Goal: Transaction & Acquisition: Purchase product/service

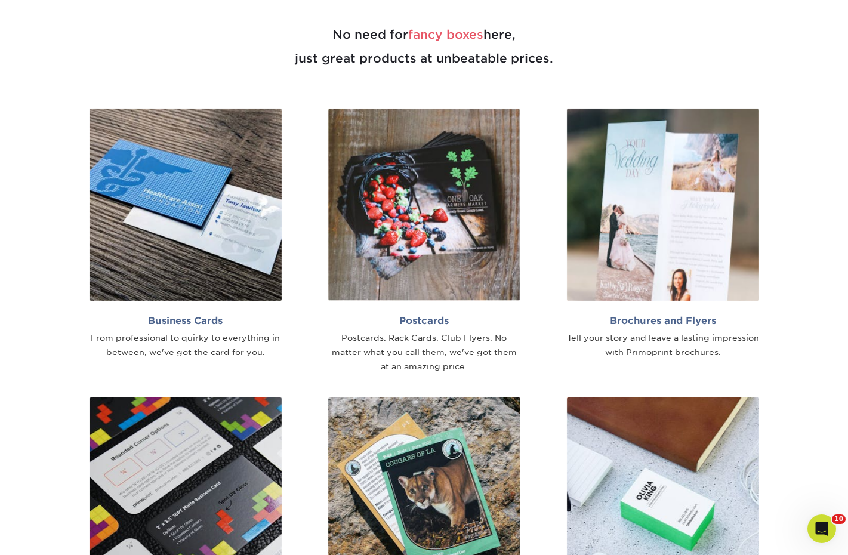
scroll to position [656, 0]
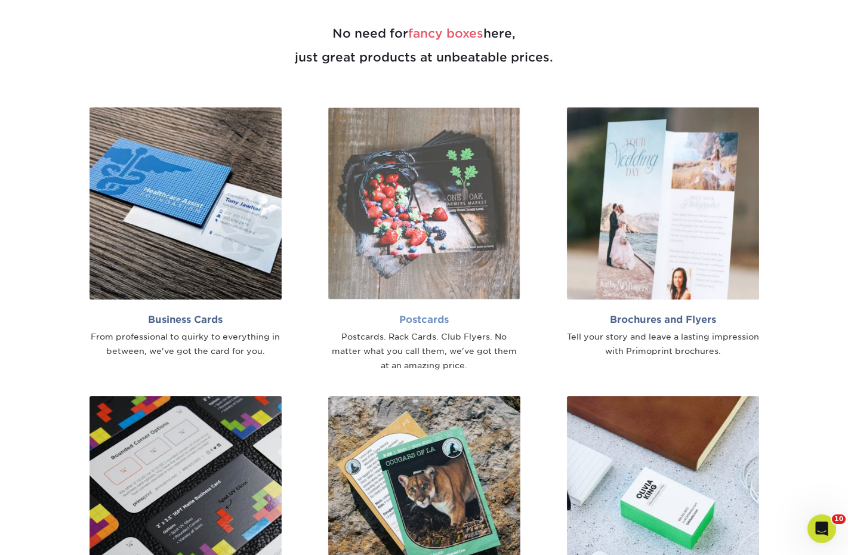
drag, startPoint x: 483, startPoint y: 230, endPoint x: 475, endPoint y: 231, distance: 7.8
click at [483, 230] on img at bounding box center [424, 203] width 192 height 192
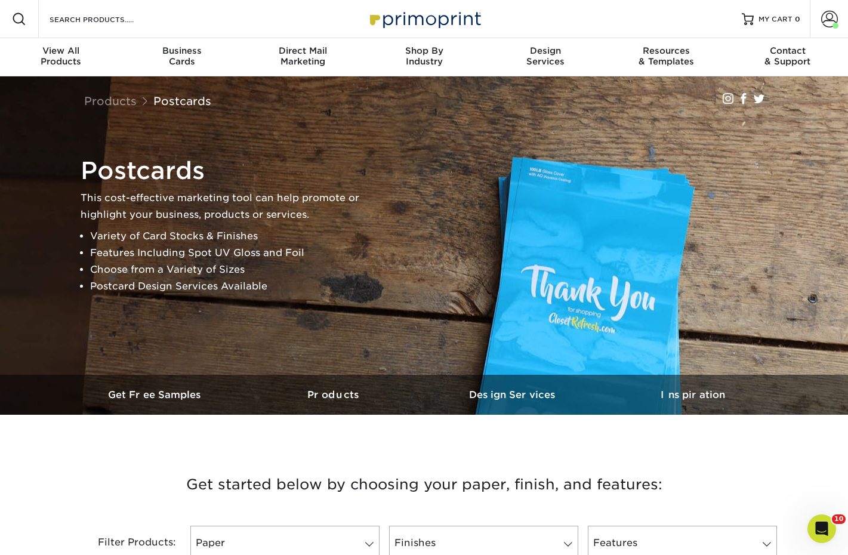
scroll to position [298, 0]
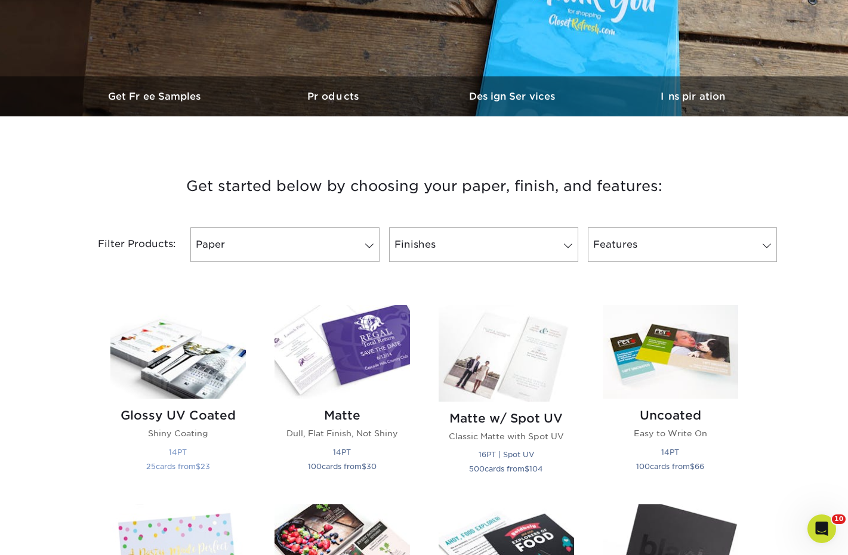
click at [225, 348] on img at bounding box center [177, 352] width 135 height 94
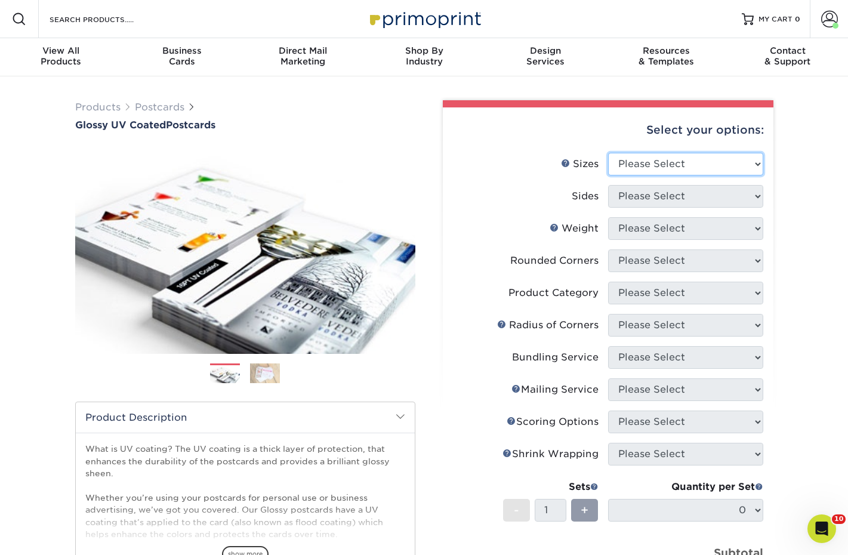
click at [707, 165] on select "Please Select 1.5" x 7" 2" x 4" 2" x 6" 2" x 7" 2" x 8" 2.12" x 5.5" 2.12" x 5.…" at bounding box center [685, 164] width 155 height 23
select select "3.50x8.50"
click at [608, 153] on select "Please Select 1.5" x 7" 2" x 4" 2" x 6" 2" x 7" 2" x 8" 2.12" x 5.5" 2.12" x 5.…" at bounding box center [685, 164] width 155 height 23
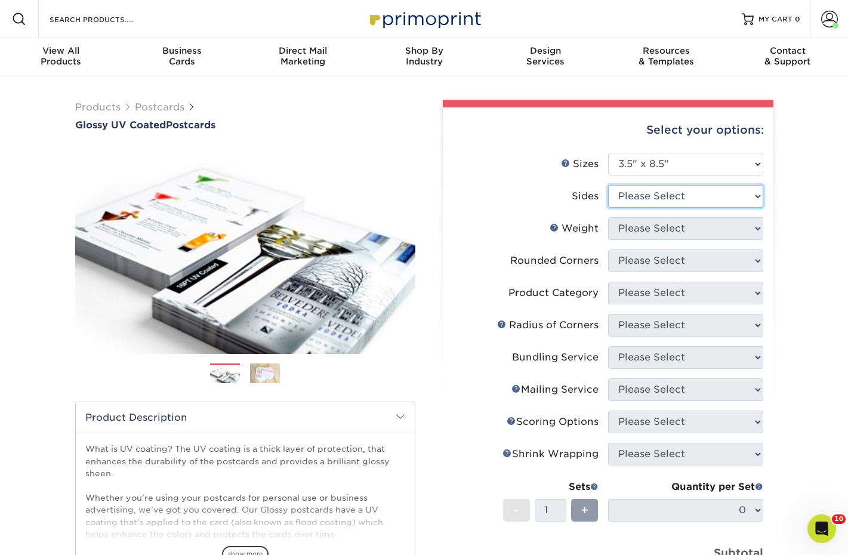
click at [672, 199] on select "Please Select Print Both Sides Print Front Only" at bounding box center [685, 196] width 155 height 23
select select "13abbda7-1d64-4f25-8bb2-c179b224825d"
click at [608, 185] on select "Please Select Print Both Sides Print Front Only" at bounding box center [685, 196] width 155 height 23
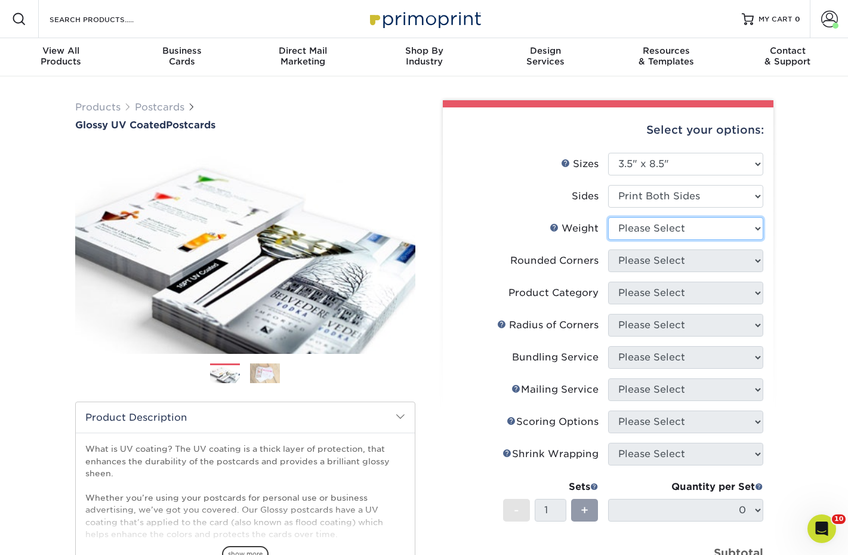
click at [670, 235] on select "Please Select 16PT 14PT 18PT C1S" at bounding box center [685, 228] width 155 height 23
click at [608, 217] on select "Please Select 16PT 14PT 18PT C1S" at bounding box center [685, 228] width 155 height 23
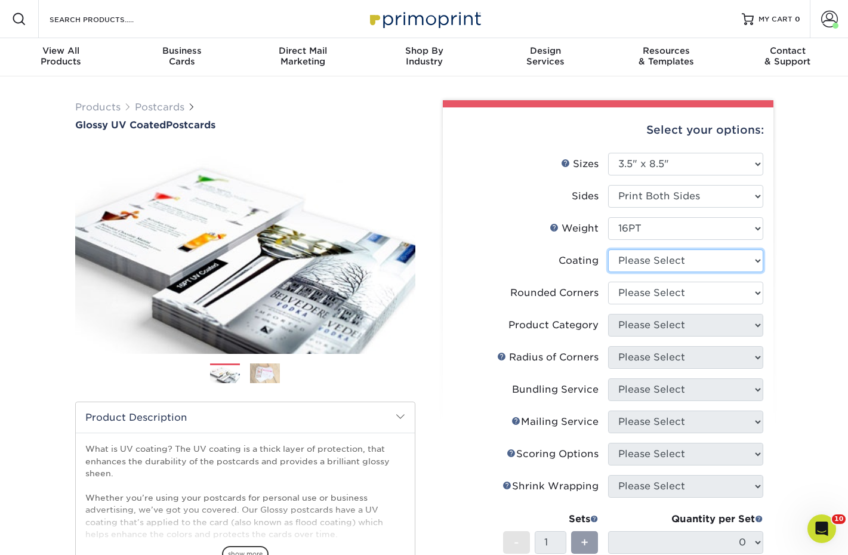
click at [671, 258] on select at bounding box center [685, 260] width 155 height 23
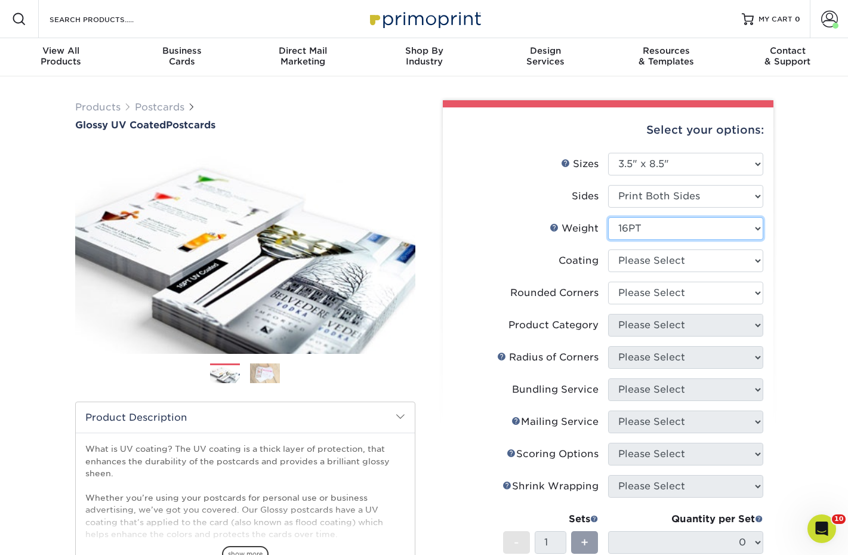
click at [674, 218] on select "Please Select 16PT 14PT 18PT C1S" at bounding box center [685, 228] width 155 height 23
select select "14PT"
click at [608, 217] on select "Please Select 16PT 14PT 18PT C1S" at bounding box center [685, 228] width 155 height 23
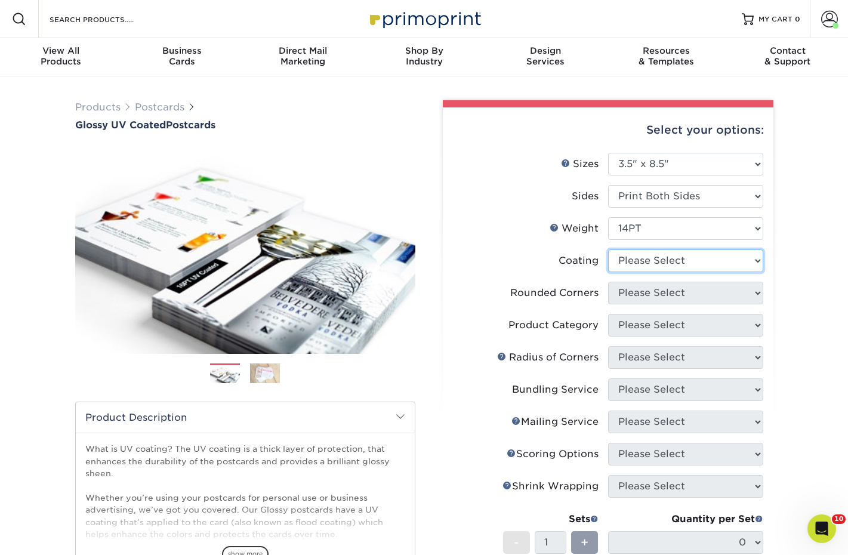
click at [676, 268] on select at bounding box center [685, 260] width 155 height 23
select select "ae367451-b2b8-45df-a344-0f05b6a12993"
click at [608, 249] on select at bounding box center [685, 260] width 155 height 23
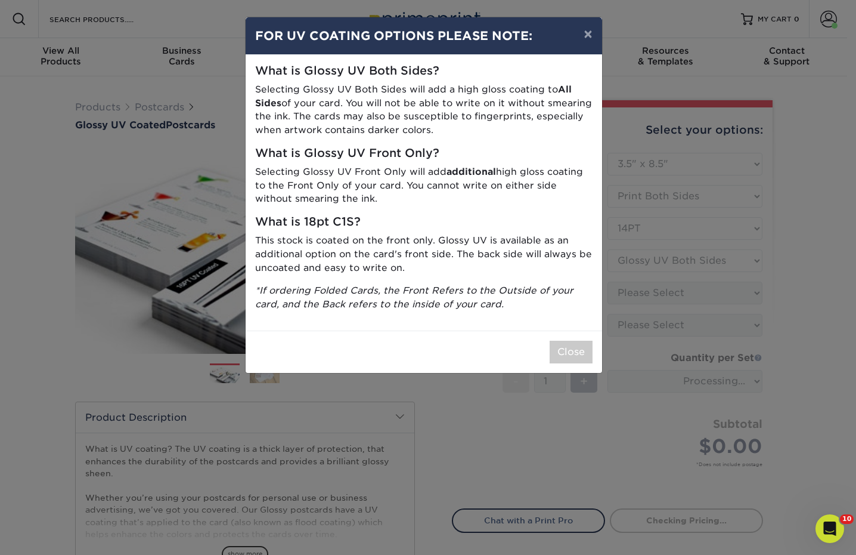
click at [675, 308] on div "× FOR UV COATING OPTIONS PLEASE NOTE: What is Glossy UV Both Sides? Selecting G…" at bounding box center [428, 277] width 856 height 555
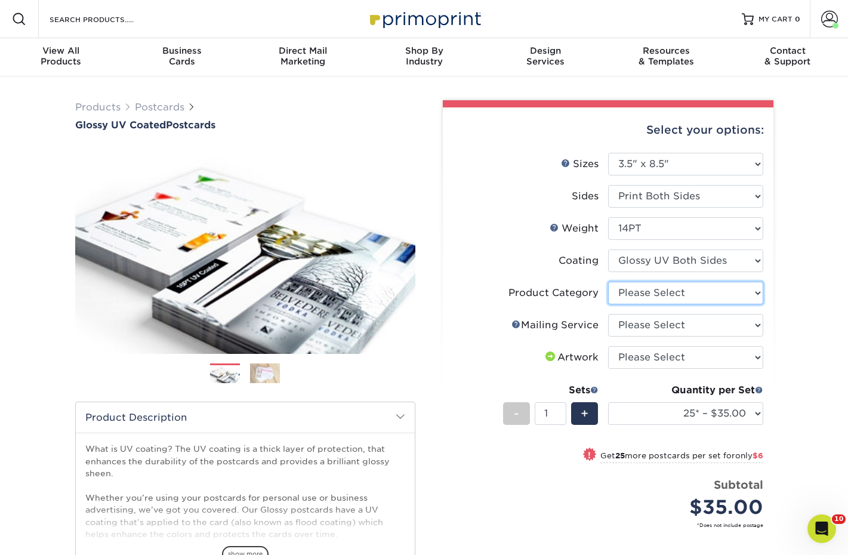
drag, startPoint x: 722, startPoint y: 292, endPoint x: 720, endPoint y: 301, distance: 9.0
click at [722, 292] on select "Please Select Postcards" at bounding box center [685, 293] width 155 height 23
select select "9b7272e0-d6c8-4c3c-8e97-d3a1bcdab858"
click at [608, 282] on select "Please Select Postcards" at bounding box center [685, 293] width 155 height 23
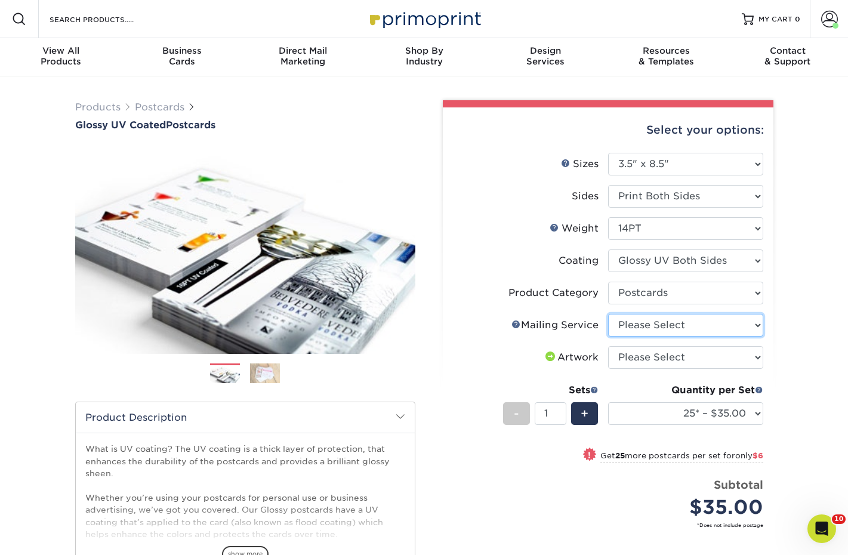
click at [716, 328] on select "Please Select No Direct Mailing Service No, I will mail/stamp/imprint Direct Ma…" at bounding box center [685, 325] width 155 height 23
select select "3e5e9bdd-d78a-4c28-a41d-fe1407925ca6"
click at [608, 314] on select "Please Select No Direct Mailing Service No, I will mail/stamp/imprint Direct Ma…" at bounding box center [685, 325] width 155 height 23
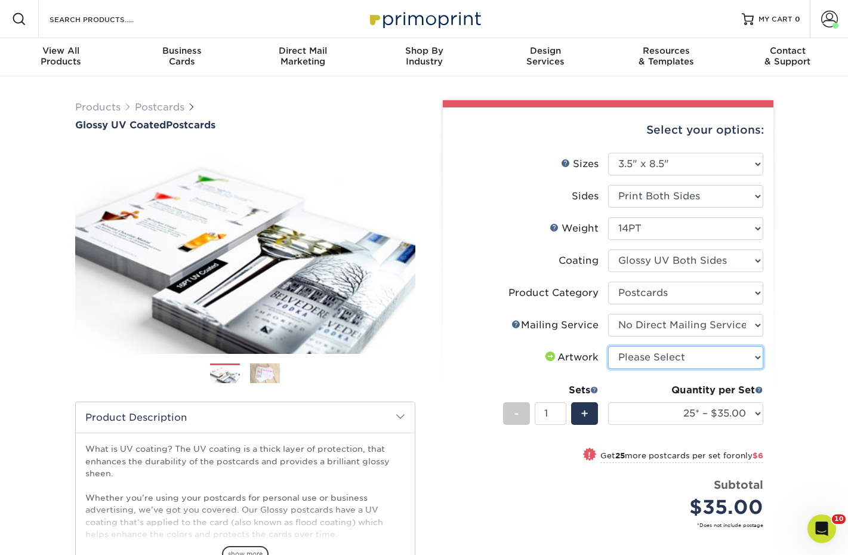
click at [719, 358] on select "Please Select I will upload files I need a design - $150" at bounding box center [685, 357] width 155 height 23
select select "upload"
click at [608, 346] on select "Please Select I will upload files I need a design - $150" at bounding box center [685, 357] width 155 height 23
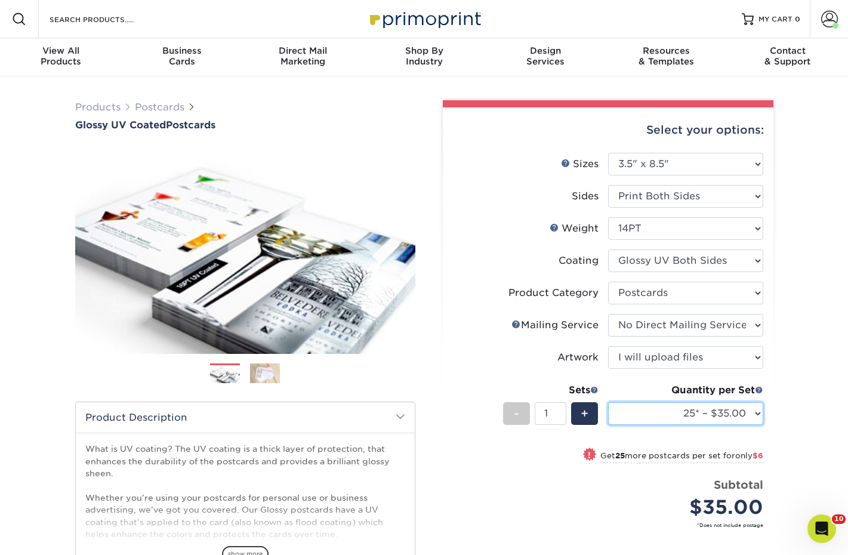
click at [722, 413] on select "25* – $35.00 50* – $41.00 75* – $48.00 100* – $61.00 250* – $100.00 500 – $138.…" at bounding box center [685, 413] width 155 height 23
select select "1000 – $160.00"
click at [608, 402] on select "25* – $35.00 50* – $41.00 75* – $48.00 100* – $61.00 250* – $100.00 500 – $138.…" at bounding box center [685, 413] width 155 height 23
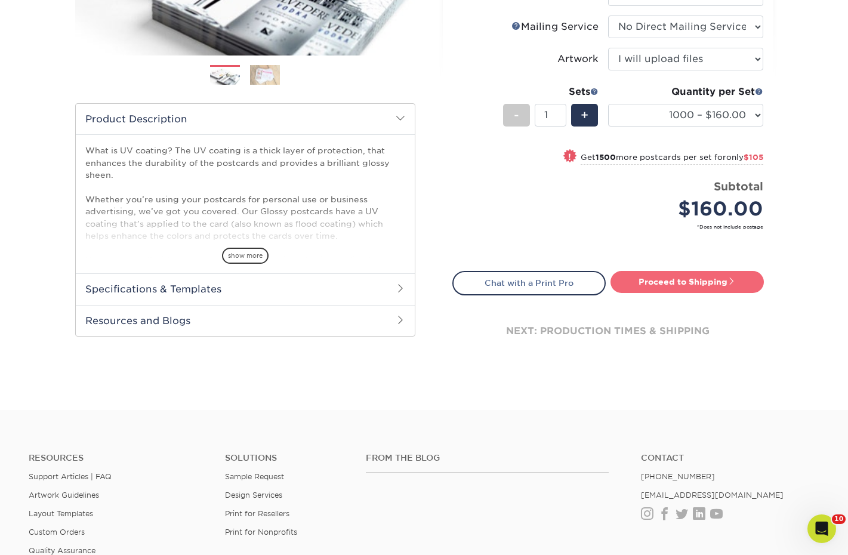
click at [701, 278] on link "Proceed to Shipping" at bounding box center [686, 281] width 153 height 21
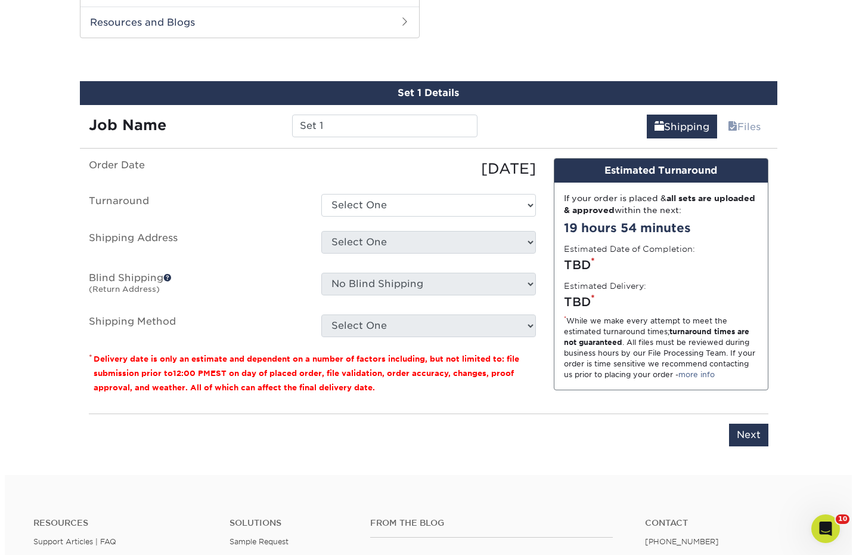
scroll to position [602, 0]
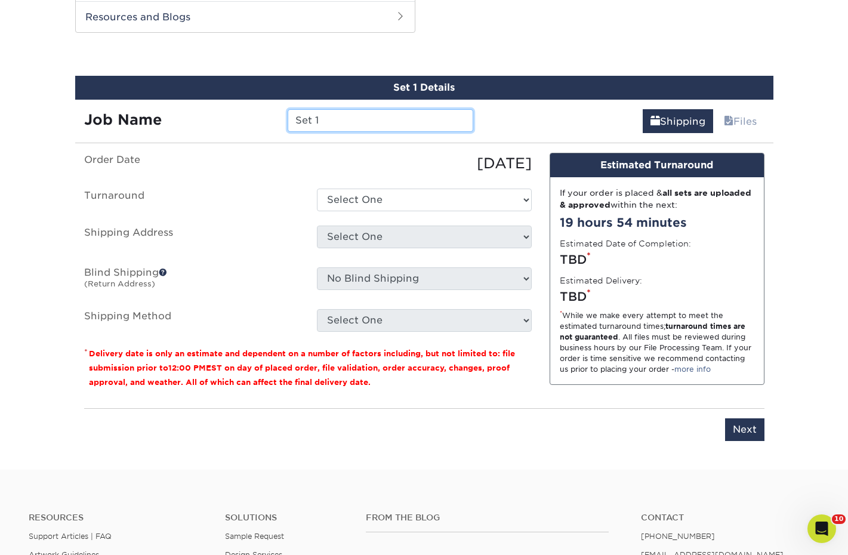
click at [357, 119] on input "Set 1" at bounding box center [379, 120] width 185 height 23
type input "ND Stark PFA flyers"
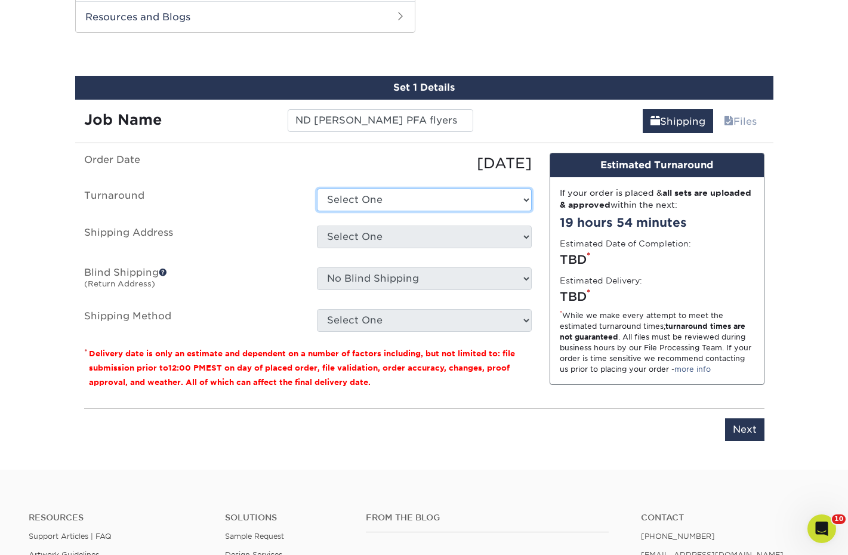
click at [466, 194] on select "Select One 2-4 Business Days 2 Day Next Business Day" at bounding box center [424, 199] width 215 height 23
select select "89f44400-92a2-4516-9a53-bf53cb1f0c2d"
click at [317, 188] on select "Select One 2-4 Business Days 2 Day Next Business Day" at bounding box center [424, 199] width 215 height 23
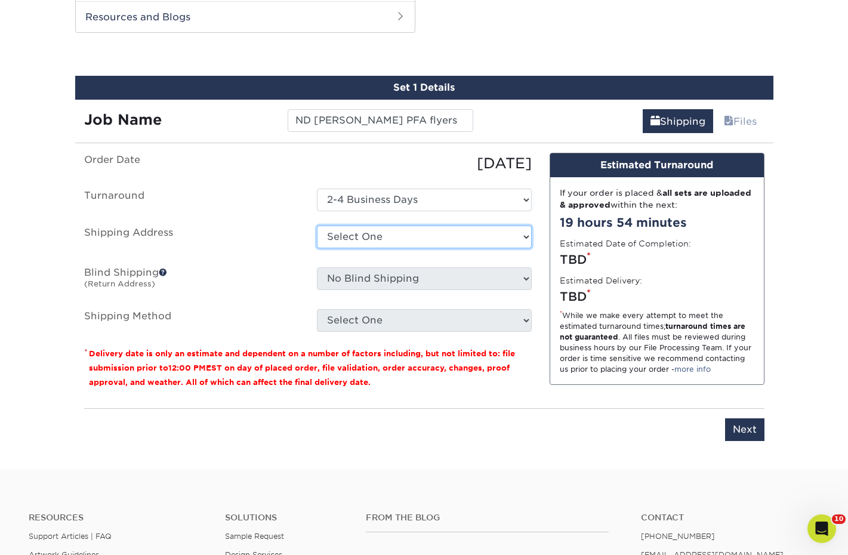
click at [395, 237] on select "Select One 1A Ryan Gunter ARCleburne ARConway ARFranklin ARMontgomery AROuachit…" at bounding box center [424, 236] width 215 height 23
select select "newaddress"
click at [317, 225] on select "Select One 1A Ryan Gunter ARCleburne ARConway ARFranklin ARMontgomery AROuachit…" at bounding box center [424, 236] width 215 height 23
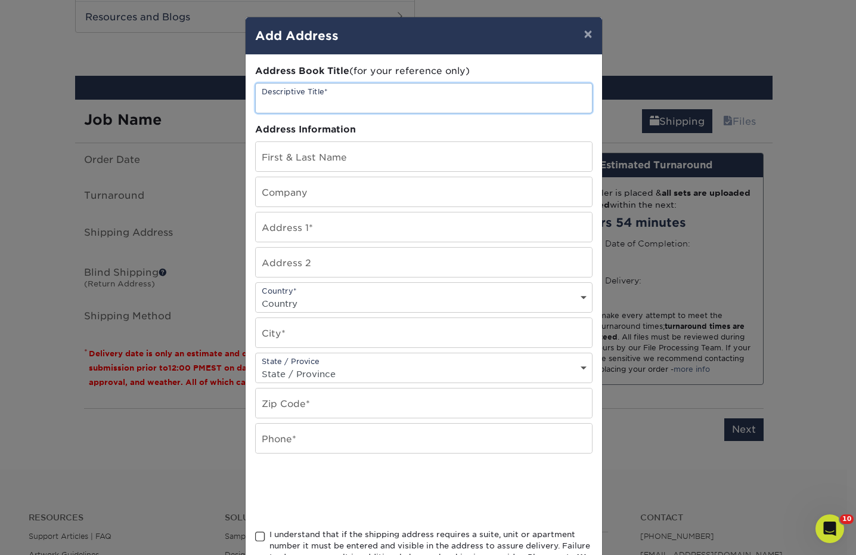
click at [326, 106] on input "text" at bounding box center [424, 97] width 336 height 29
type input "NDStark"
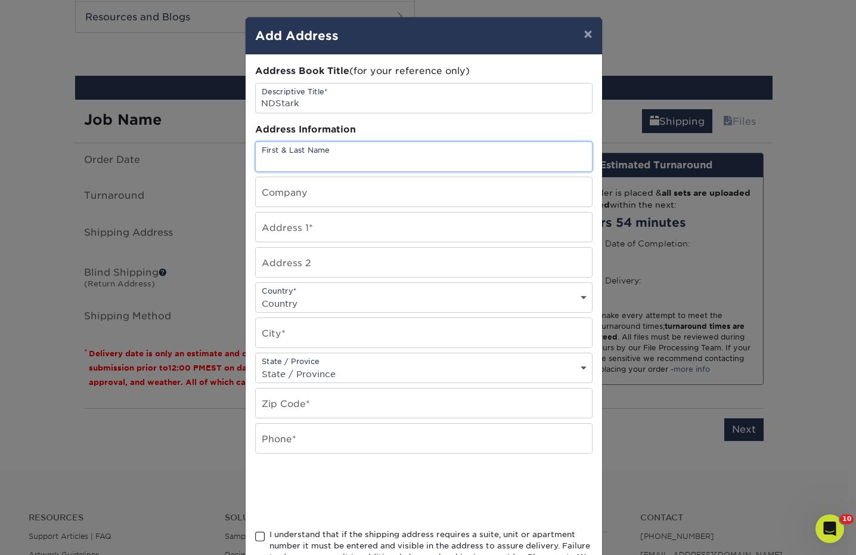
paste input "[PERSON_NAME]"
type input "[PERSON_NAME]"
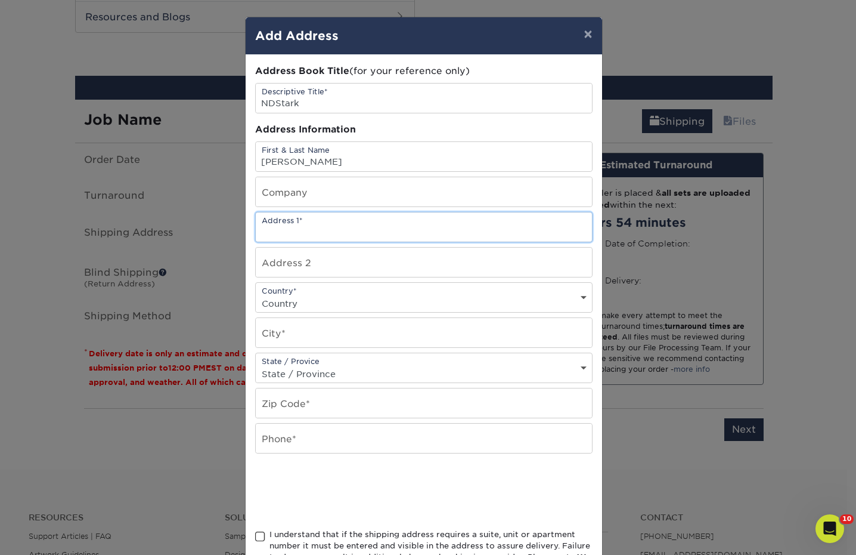
click at [398, 222] on input "text" at bounding box center [424, 226] width 336 height 29
type input "51 3rd Street East"
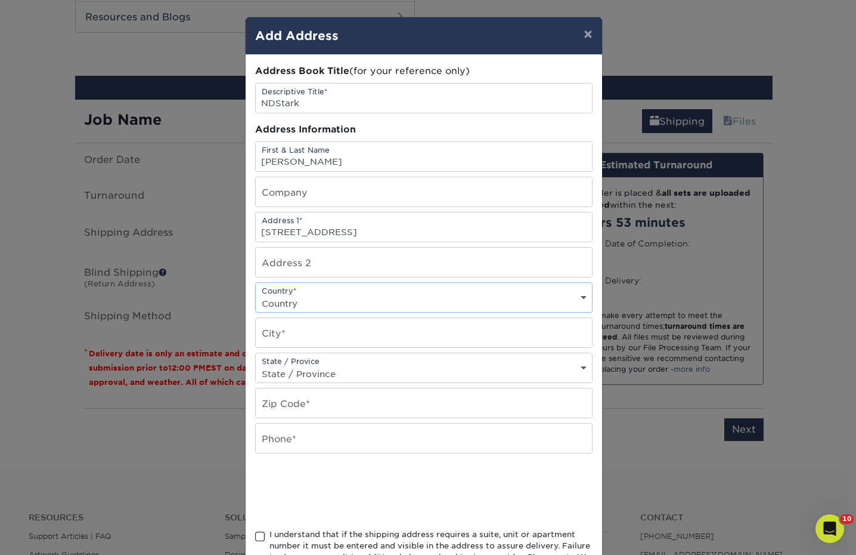
select select "US"
type input "Dickinson"
select select "ND"
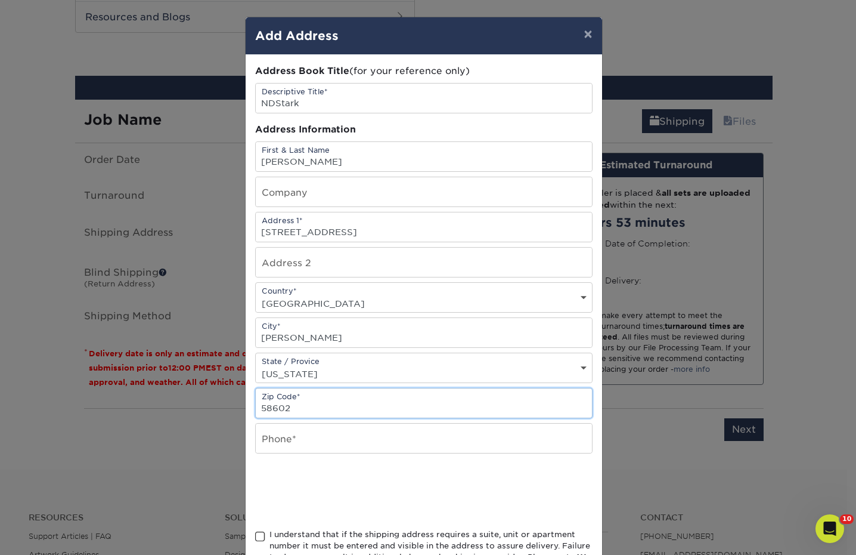
type input "58602"
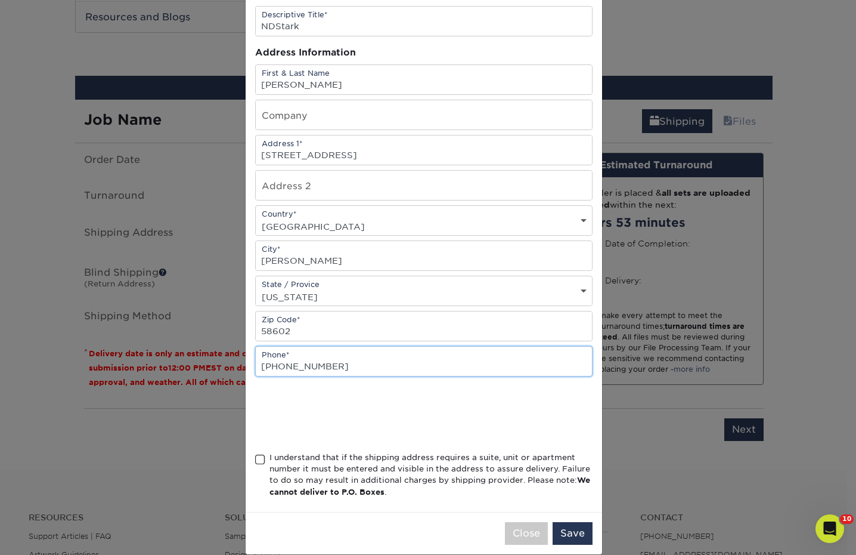
scroll to position [94, 0]
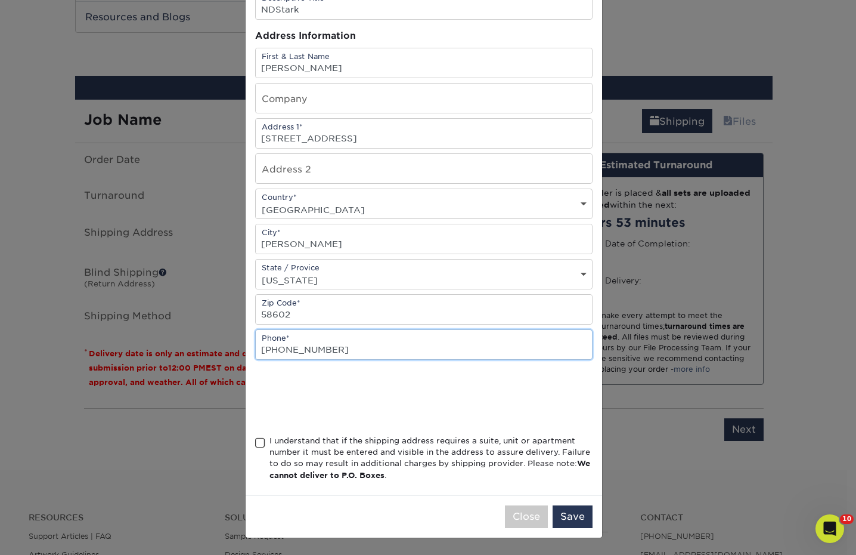
type input "701-456-7645"
click at [255, 440] on span at bounding box center [260, 442] width 10 height 11
click at [0, 0] on input "I understand that if the shipping address requires a suite, unit or apartment n…" at bounding box center [0, 0] width 0 height 0
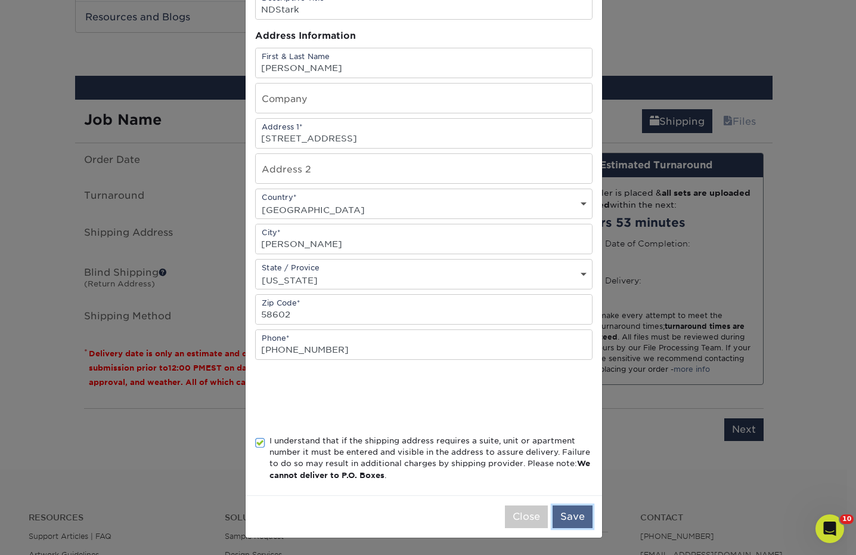
click at [582, 516] on button "Save" at bounding box center [573, 516] width 40 height 23
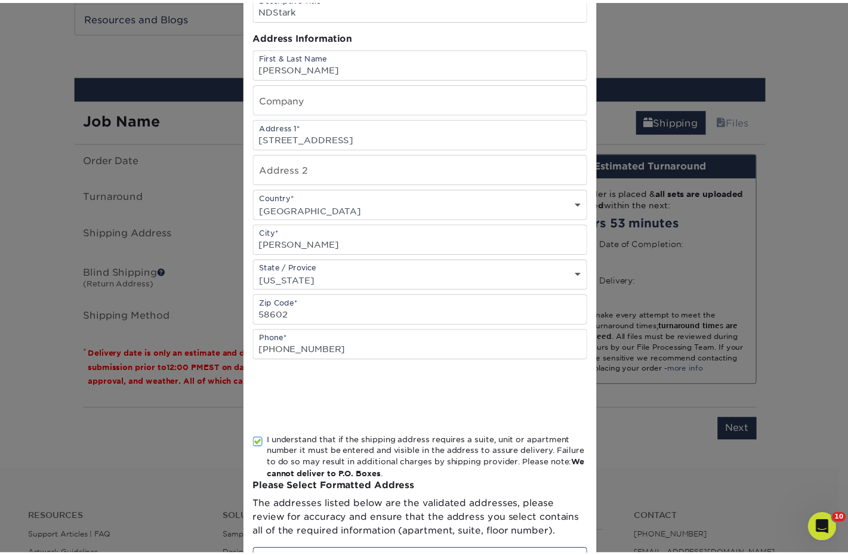
scroll to position [0, 0]
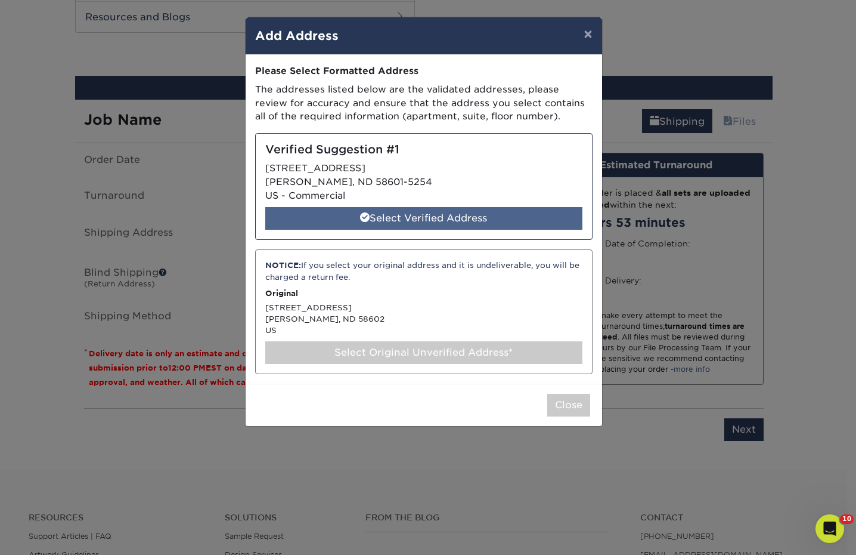
click at [453, 219] on div "Select Verified Address" at bounding box center [423, 218] width 317 height 23
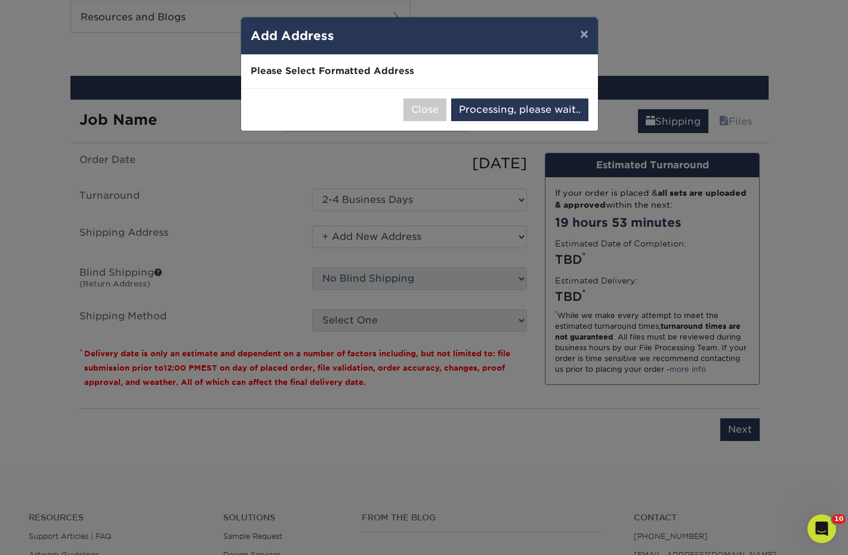
select select "286353"
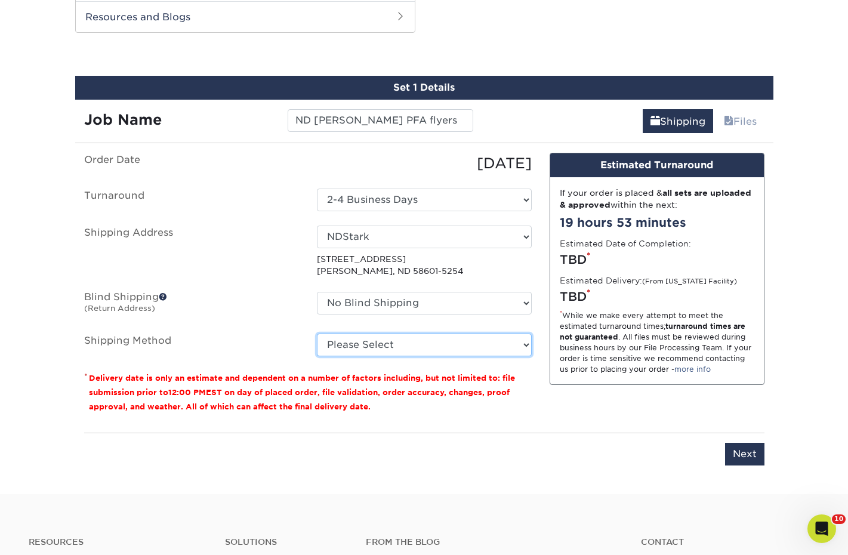
click at [453, 344] on select "Please Select Ground Shipping (+$29.06) 3 Day Shipping Service (+$52.42) 2 Day …" at bounding box center [424, 344] width 215 height 23
select select "03"
click at [317, 333] on select "Please Select Ground Shipping (+$29.06) 3 Day Shipping Service (+$52.42) 2 Day …" at bounding box center [424, 344] width 215 height 23
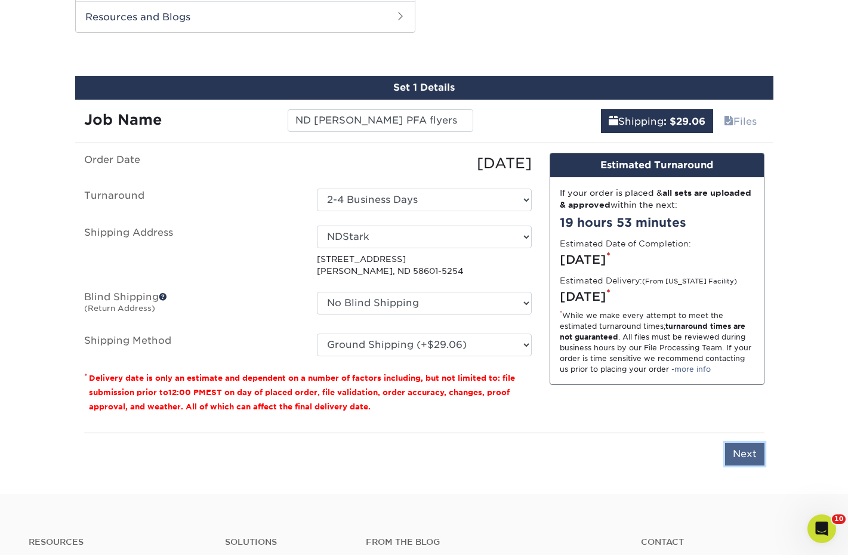
click at [747, 455] on input "Next" at bounding box center [744, 454] width 39 height 23
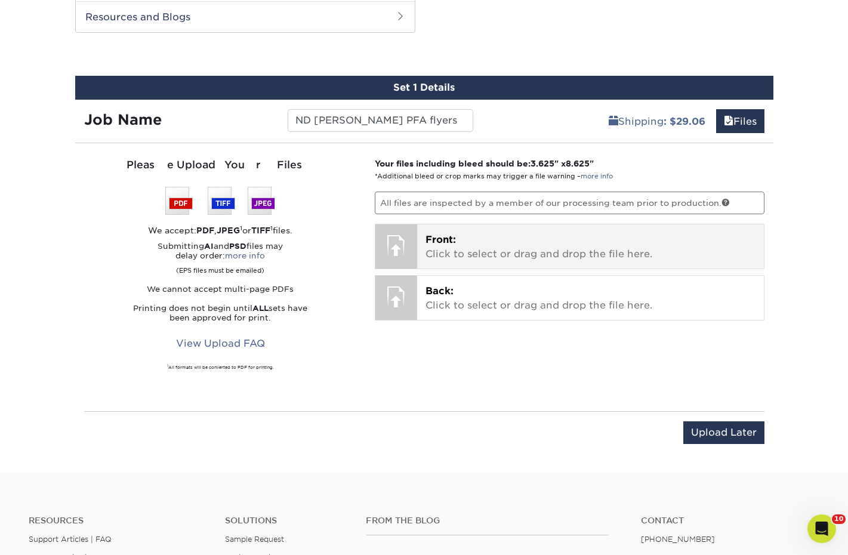
click at [408, 259] on div at bounding box center [396, 245] width 42 height 42
click at [461, 224] on div "Front: Click to select or drag and drop the file here. Choose file" at bounding box center [590, 246] width 347 height 44
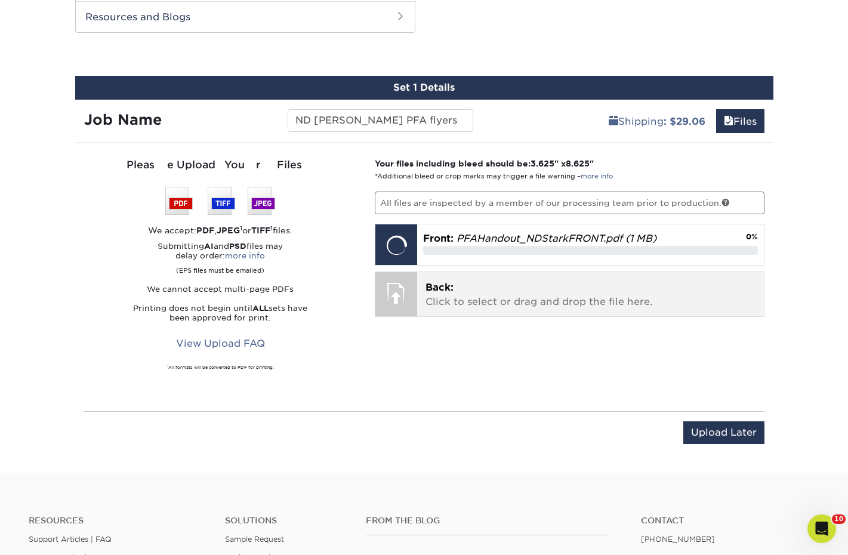
click at [477, 302] on p "Back: Click to select or drag and drop the file here." at bounding box center [590, 294] width 330 height 29
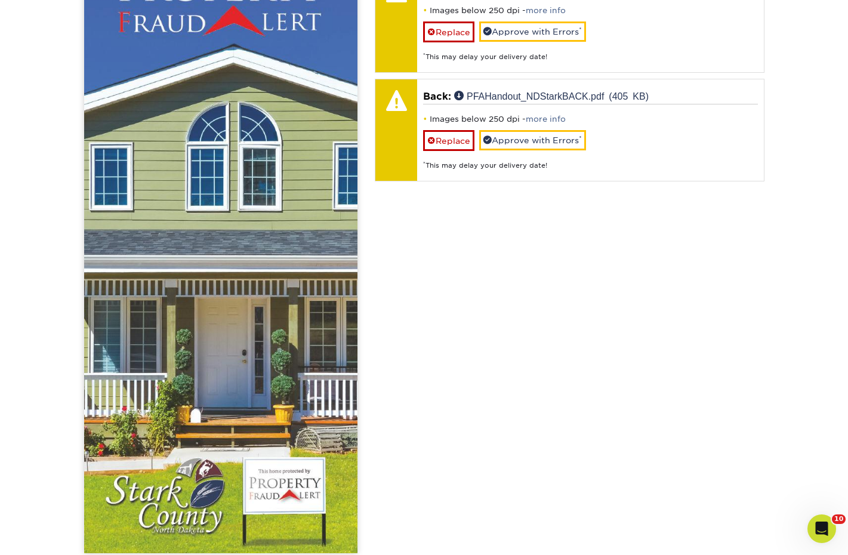
scroll to position [960, 0]
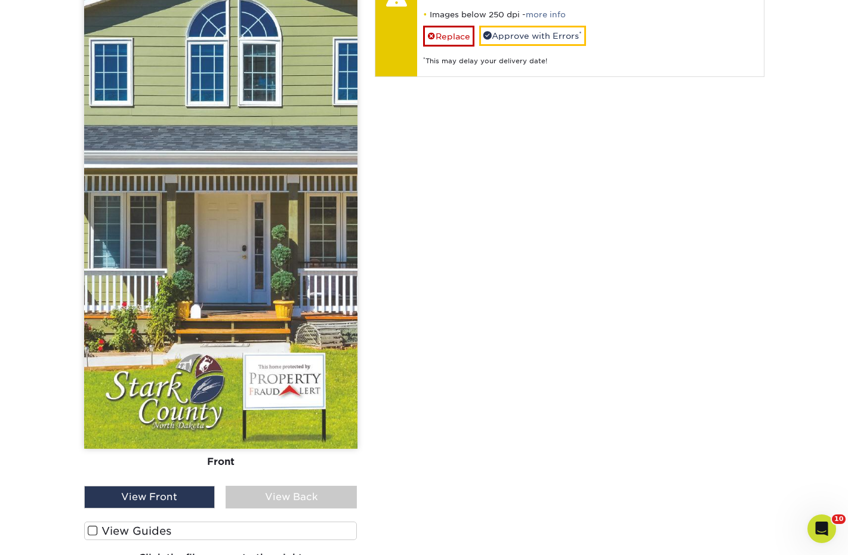
click at [289, 490] on div "View Back" at bounding box center [290, 496] width 131 height 23
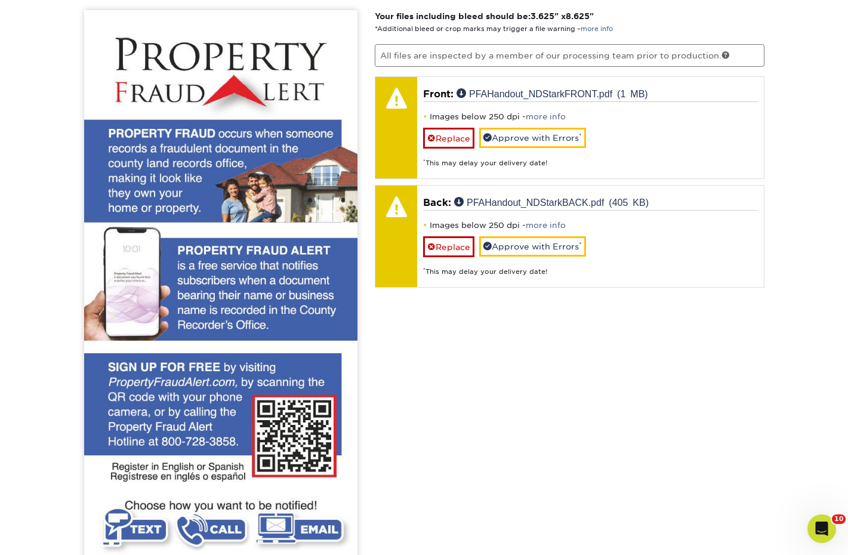
scroll to position [900, 0]
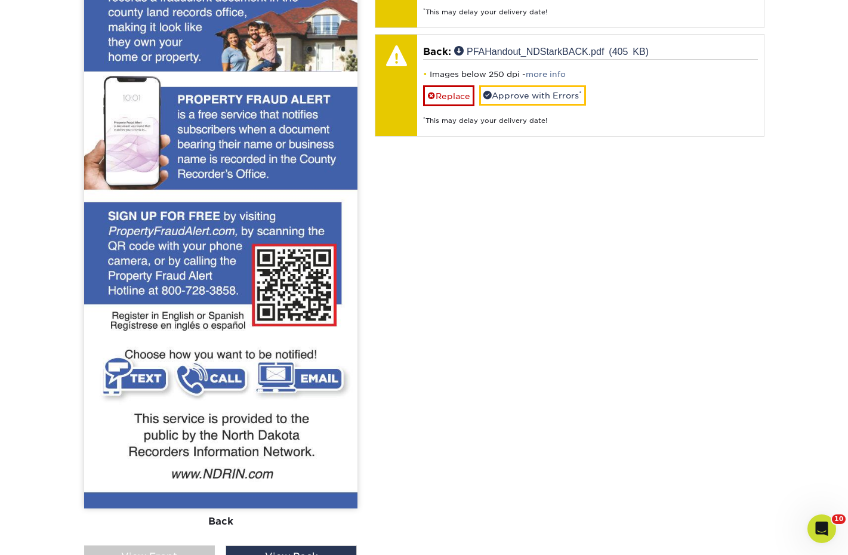
click at [174, 548] on div "View Front" at bounding box center [149, 556] width 131 height 23
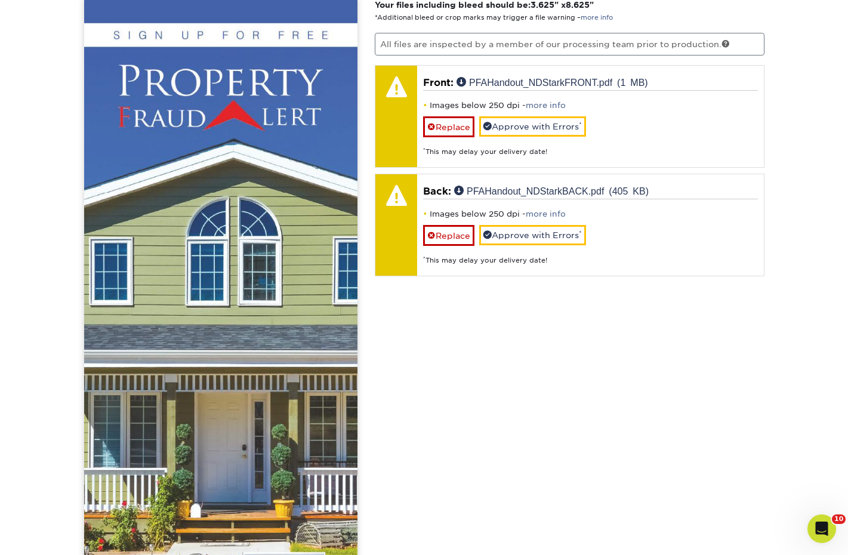
scroll to position [721, 0]
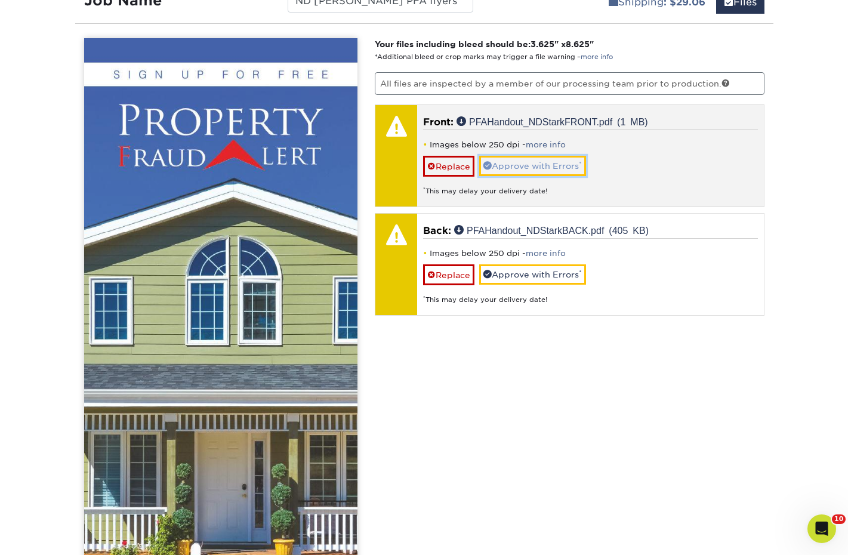
click at [518, 171] on link "Approve with Errors *" at bounding box center [532, 166] width 107 height 20
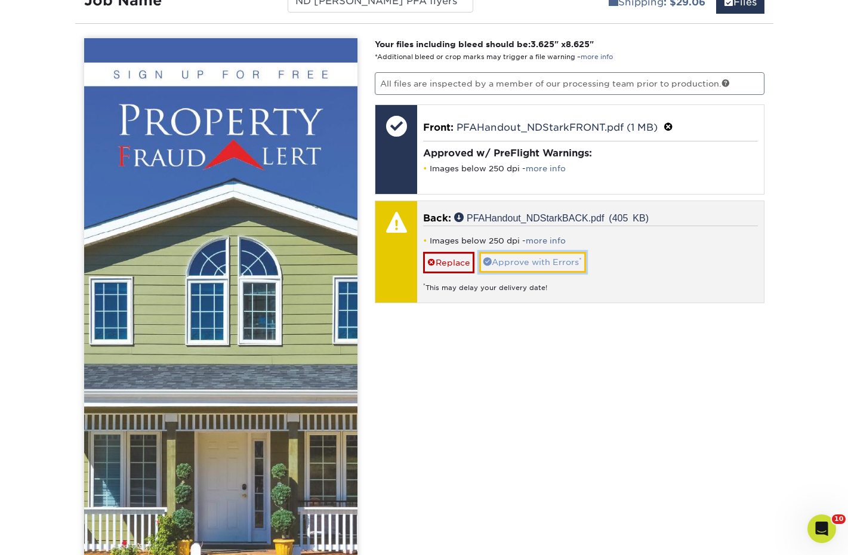
click at [519, 258] on link "Approve with Errors *" at bounding box center [532, 262] width 107 height 20
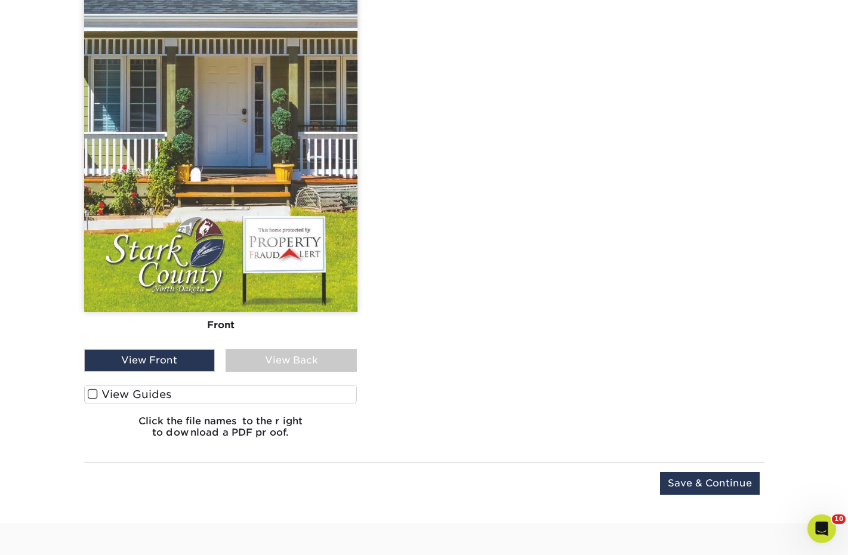
scroll to position [1139, 0]
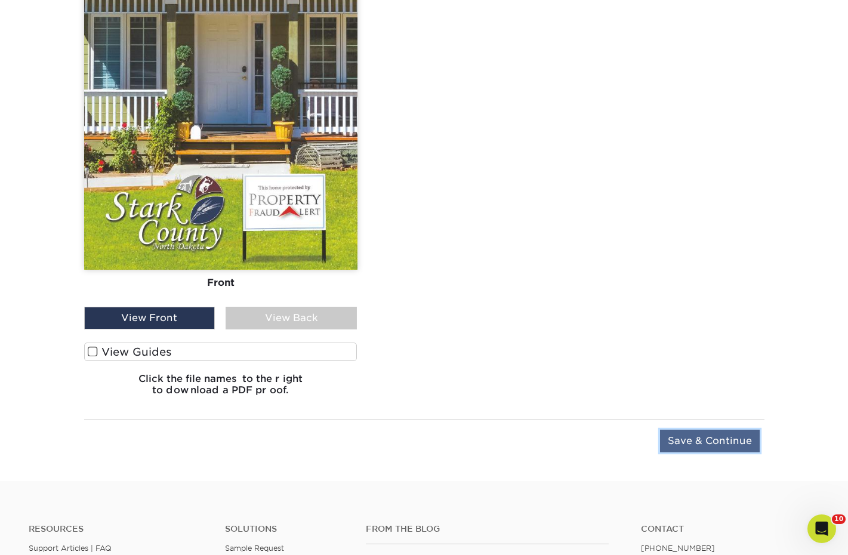
click at [666, 435] on input "Save & Continue" at bounding box center [710, 440] width 100 height 23
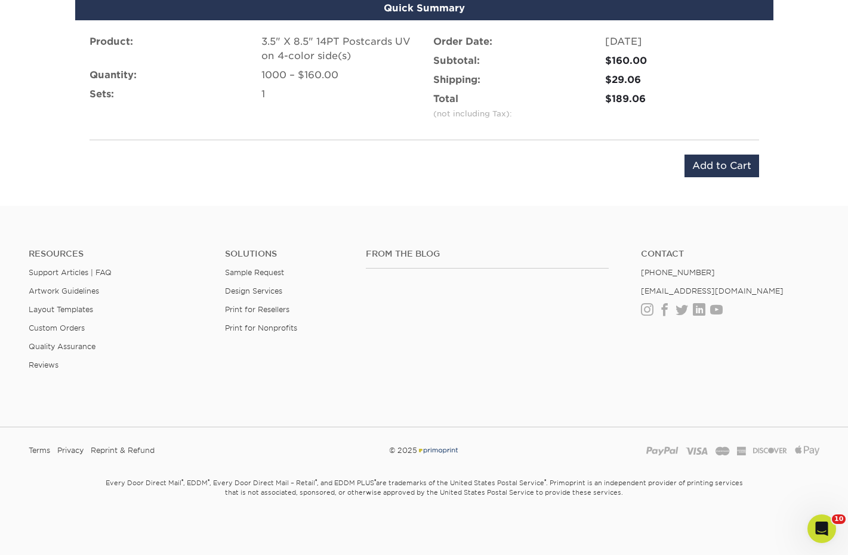
scroll to position [758, 0]
click at [715, 164] on input "Add to Cart" at bounding box center [721, 165] width 75 height 23
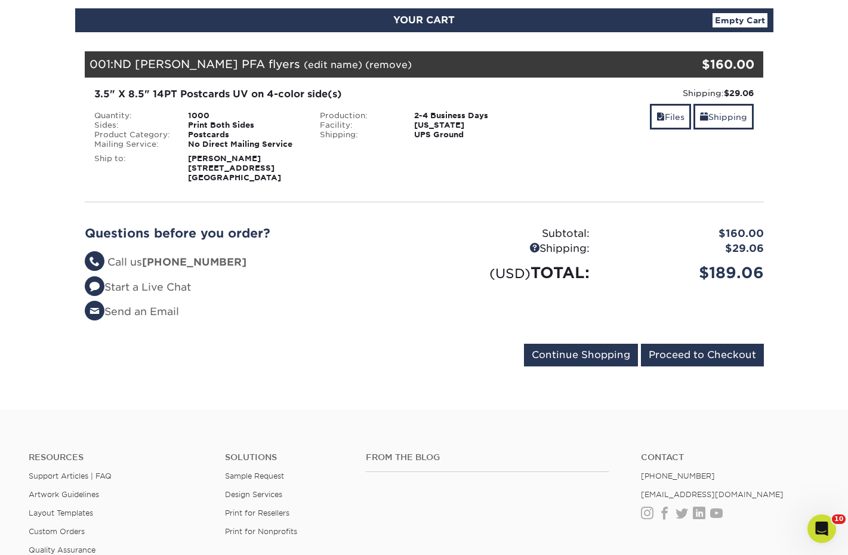
scroll to position [298, 0]
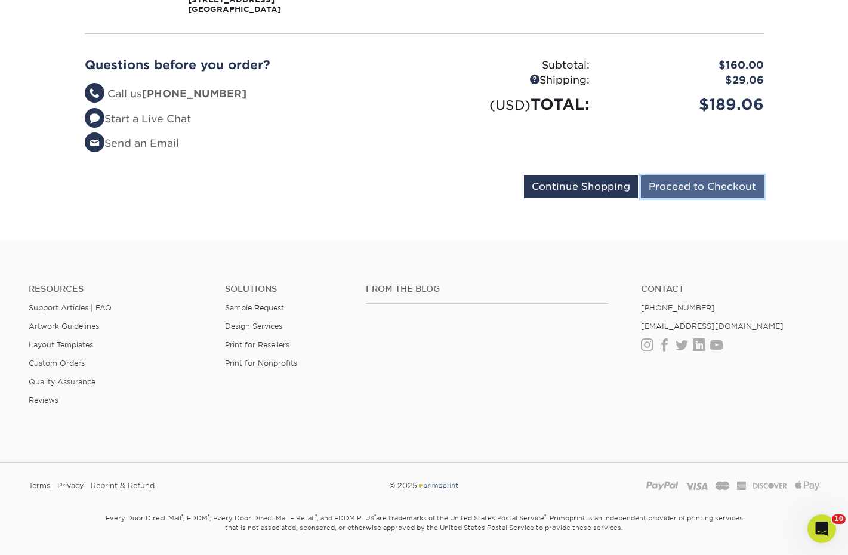
click at [692, 179] on input "Proceed to Checkout" at bounding box center [702, 186] width 123 height 23
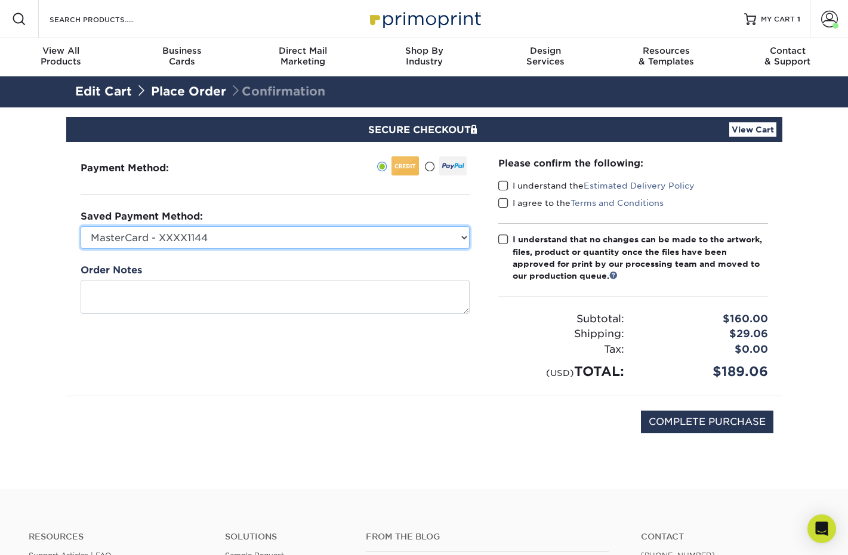
click at [360, 234] on select "MasterCard - XXXX1144 Visa - XXXX9276 MasterCard - XXXX0651 MasterCard - XXXX77…" at bounding box center [275, 237] width 389 height 23
select select "70136"
click at [81, 226] on select "MasterCard - XXXX1144 Visa - XXXX9276 MasterCard - XXXX0651 MasterCard - XXXX77…" at bounding box center [275, 237] width 389 height 23
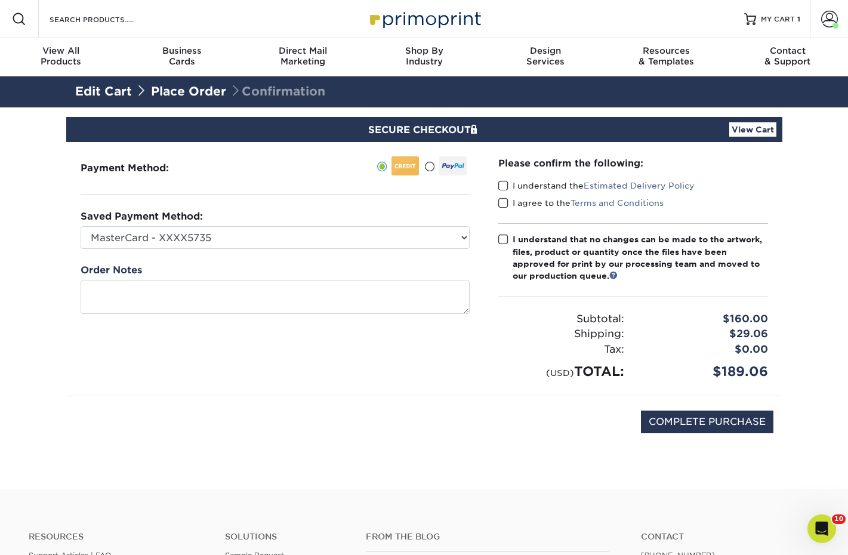
click at [502, 183] on span at bounding box center [503, 185] width 10 height 11
click at [0, 0] on input "I understand the Estimated Delivery Policy" at bounding box center [0, 0] width 0 height 0
drag, startPoint x: 502, startPoint y: 200, endPoint x: 500, endPoint y: 227, distance: 26.9
click at [502, 201] on span at bounding box center [503, 202] width 10 height 11
click at [0, 0] on input "I agree to the Terms and Conditions" at bounding box center [0, 0] width 0 height 0
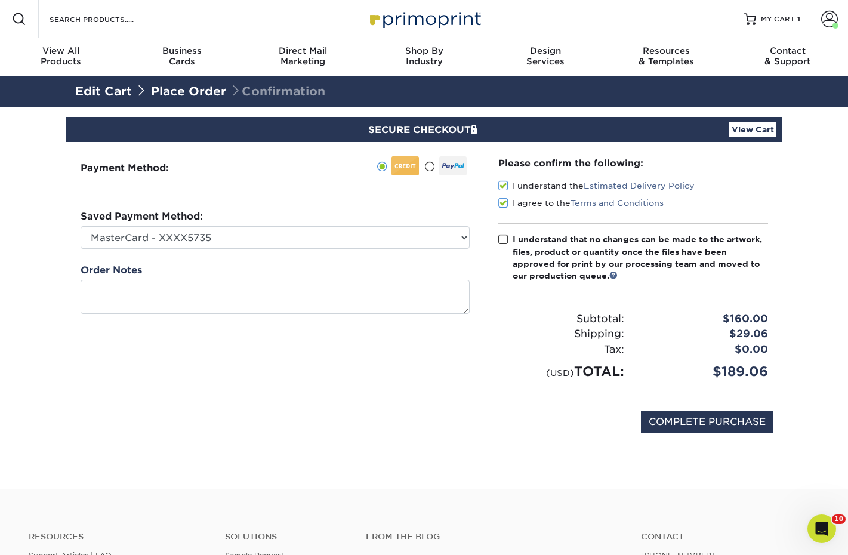
click at [499, 241] on span at bounding box center [503, 239] width 10 height 11
click at [0, 0] on input "I understand that no changes can be made to the artwork, files, product or quan…" at bounding box center [0, 0] width 0 height 0
click at [737, 419] on input "COMPLETE PURCHASE" at bounding box center [707, 421] width 132 height 23
type input "PROCESSING, PLEASE WAIT..."
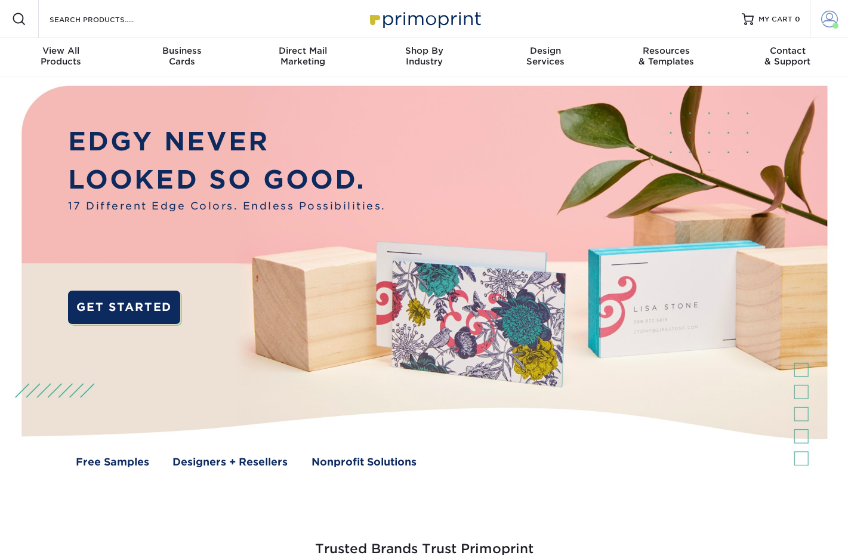
click at [839, 24] on link "Account" at bounding box center [828, 19] width 38 height 38
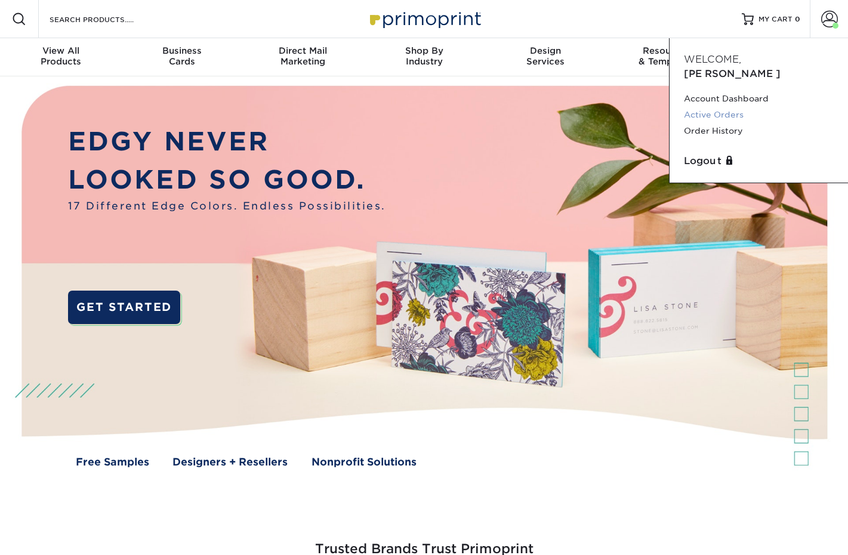
click at [713, 107] on link "Active Orders" at bounding box center [758, 115] width 150 height 16
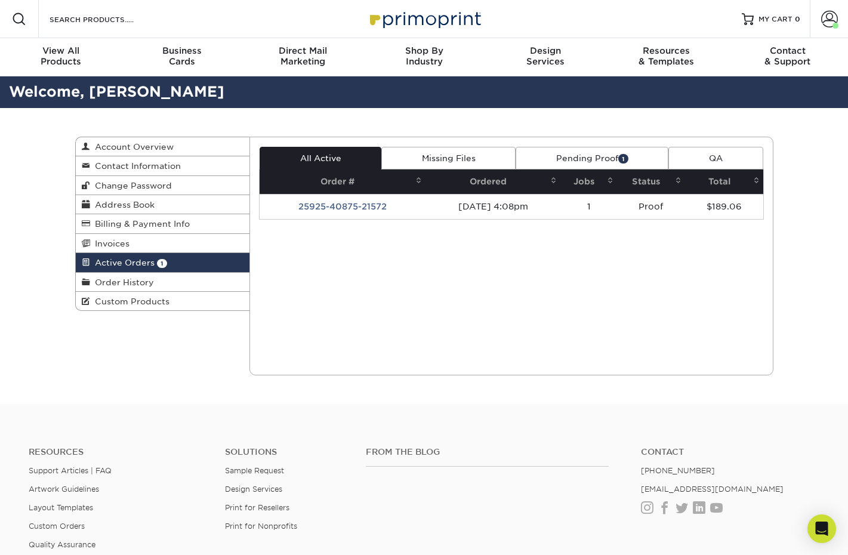
click at [604, 162] on link "Pending Proof 1" at bounding box center [591, 158] width 153 height 23
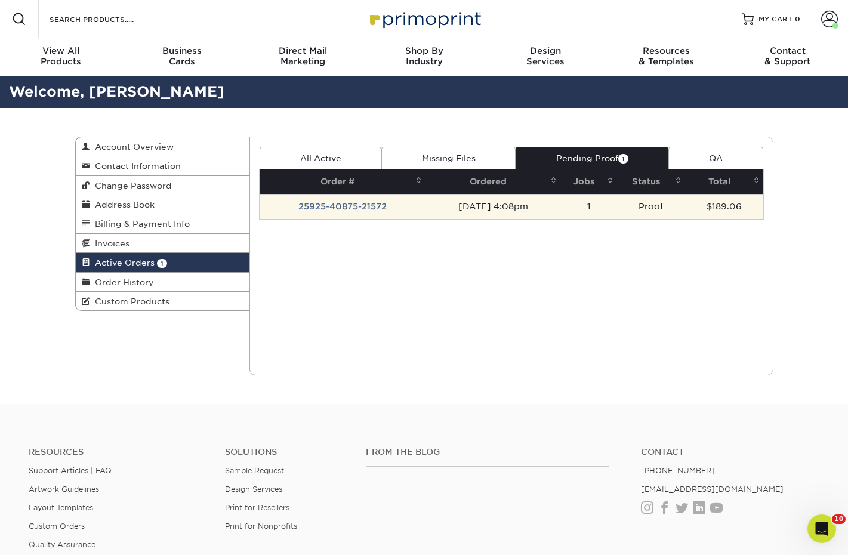
click at [552, 204] on td "[DATE] 4:08pm" at bounding box center [492, 206] width 135 height 25
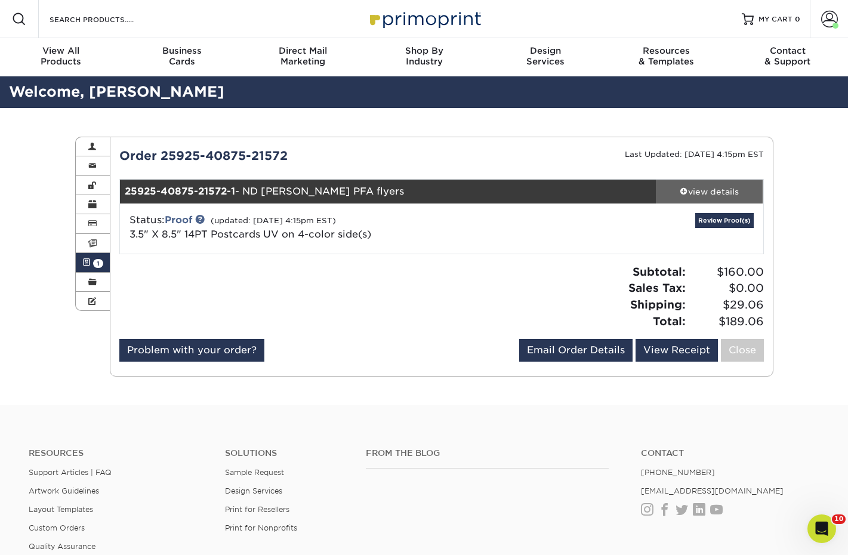
click at [725, 193] on div "view details" at bounding box center [708, 191] width 107 height 12
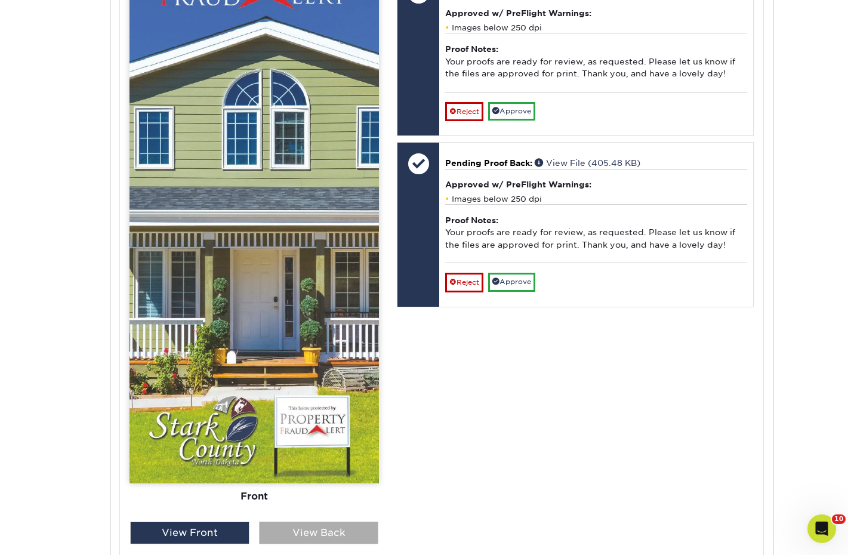
scroll to position [656, 0]
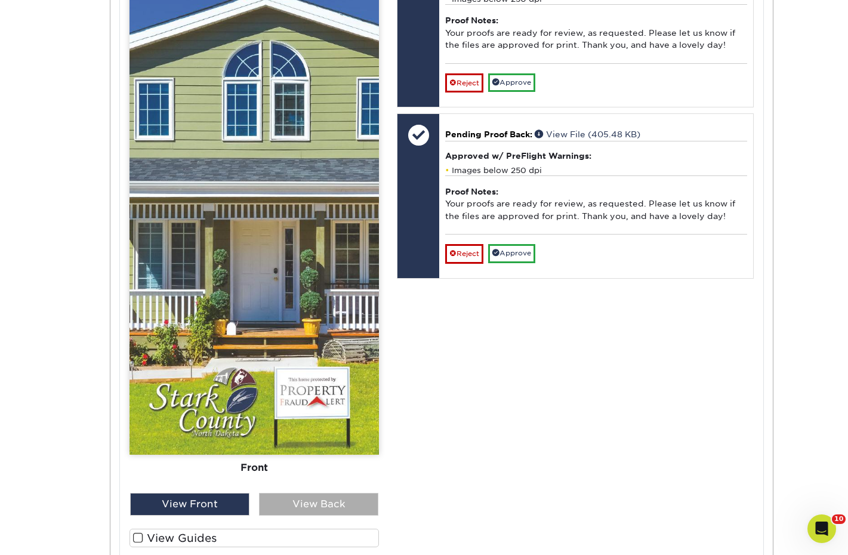
click at [324, 502] on div "View Back" at bounding box center [318, 504] width 119 height 23
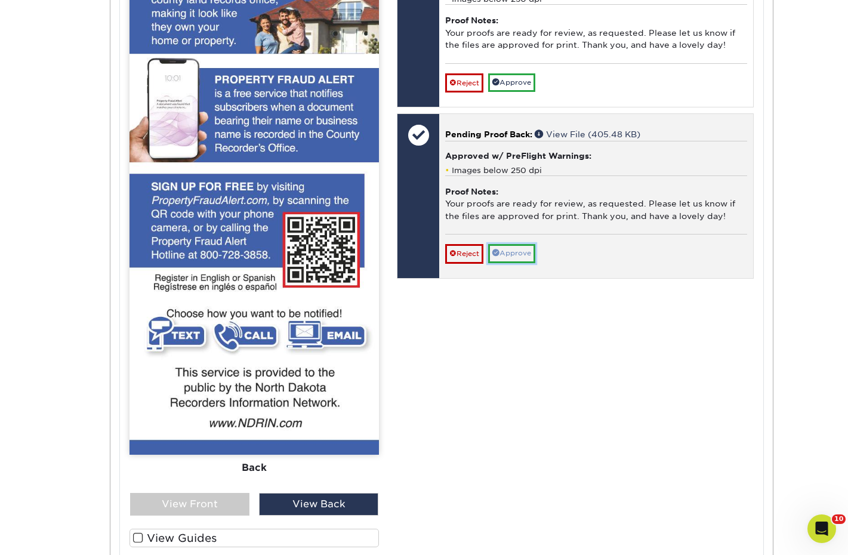
click at [506, 261] on link "Approve" at bounding box center [511, 253] width 47 height 18
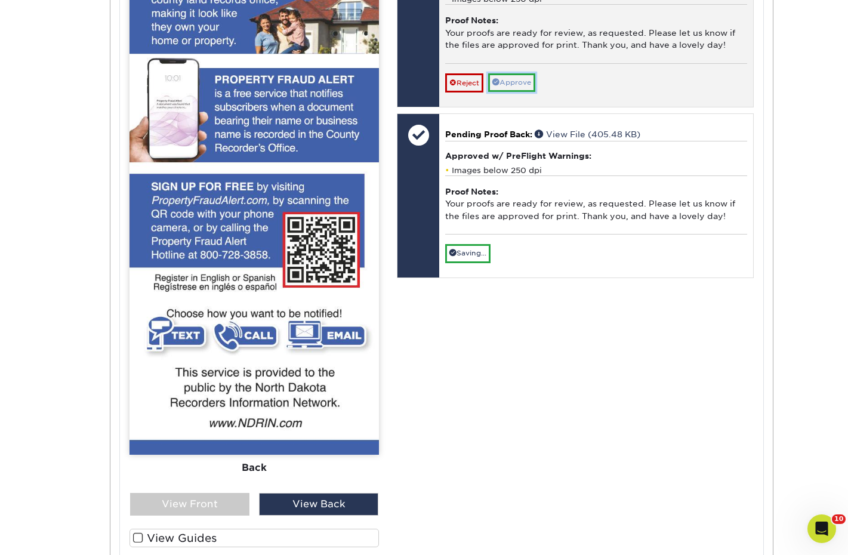
click at [508, 92] on link "Approve" at bounding box center [511, 82] width 47 height 18
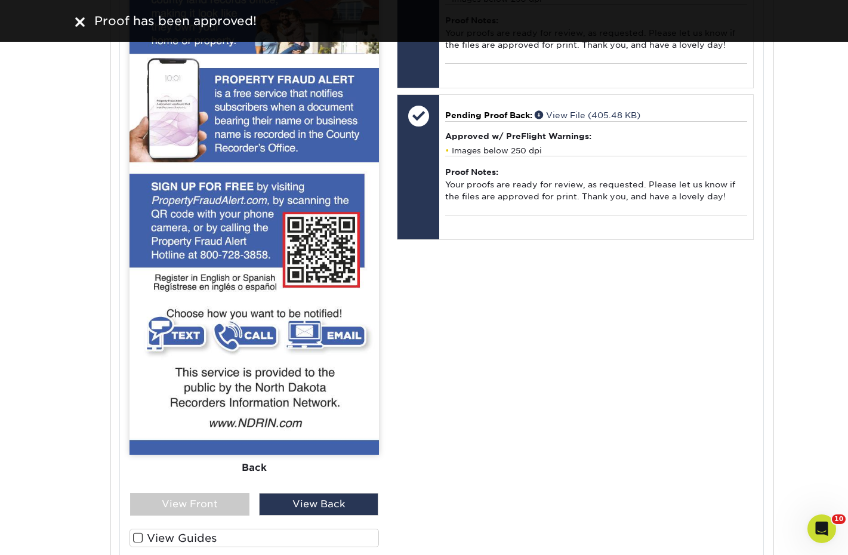
click at [82, 20] on img at bounding box center [80, 22] width 10 height 10
